Goal: Communication & Community: Answer question/provide support

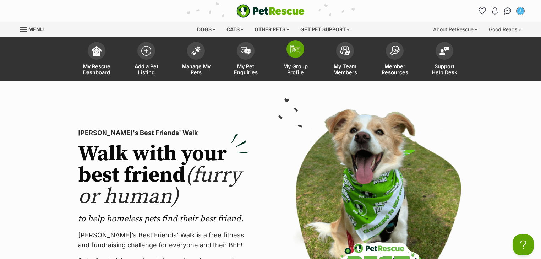
click at [313, 54] on link "My Group Profile" at bounding box center [296, 59] width 50 height 42
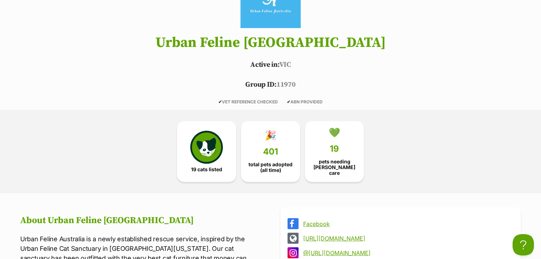
scroll to position [284, 0]
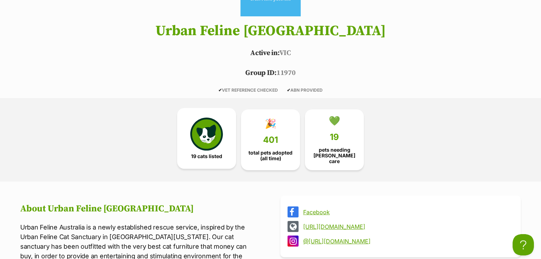
click at [195, 135] on img at bounding box center [206, 134] width 33 height 33
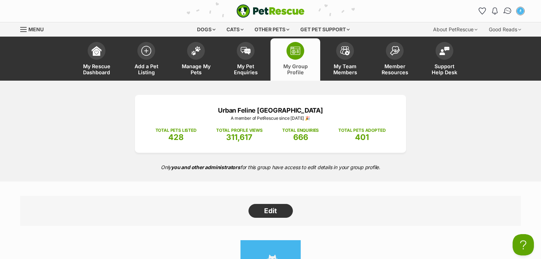
click at [509, 11] on img "Conversations" at bounding box center [508, 10] width 10 height 9
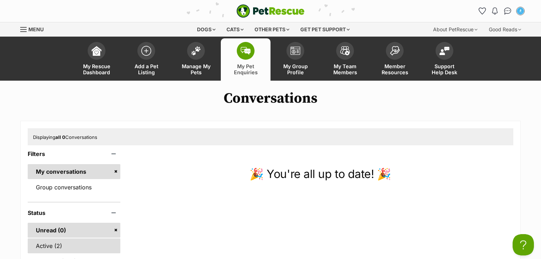
click at [78, 249] on link "Active (2)" at bounding box center [74, 245] width 93 height 15
